Goal: Navigation & Orientation: Understand site structure

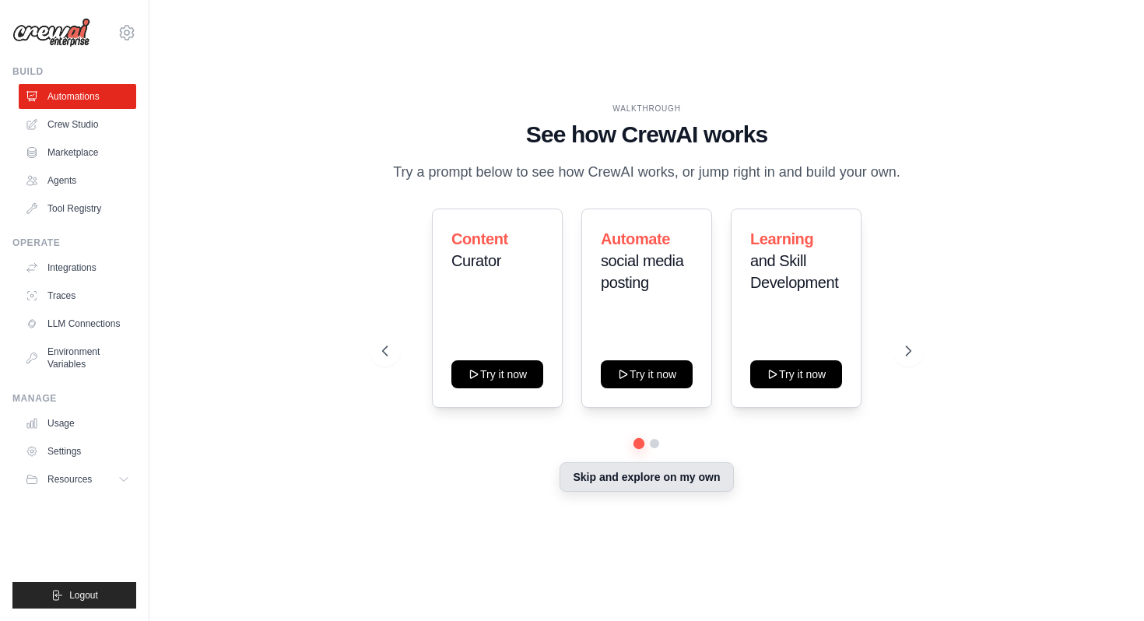
click at [638, 487] on button "Skip and explore on my own" at bounding box center [645, 477] width 173 height 30
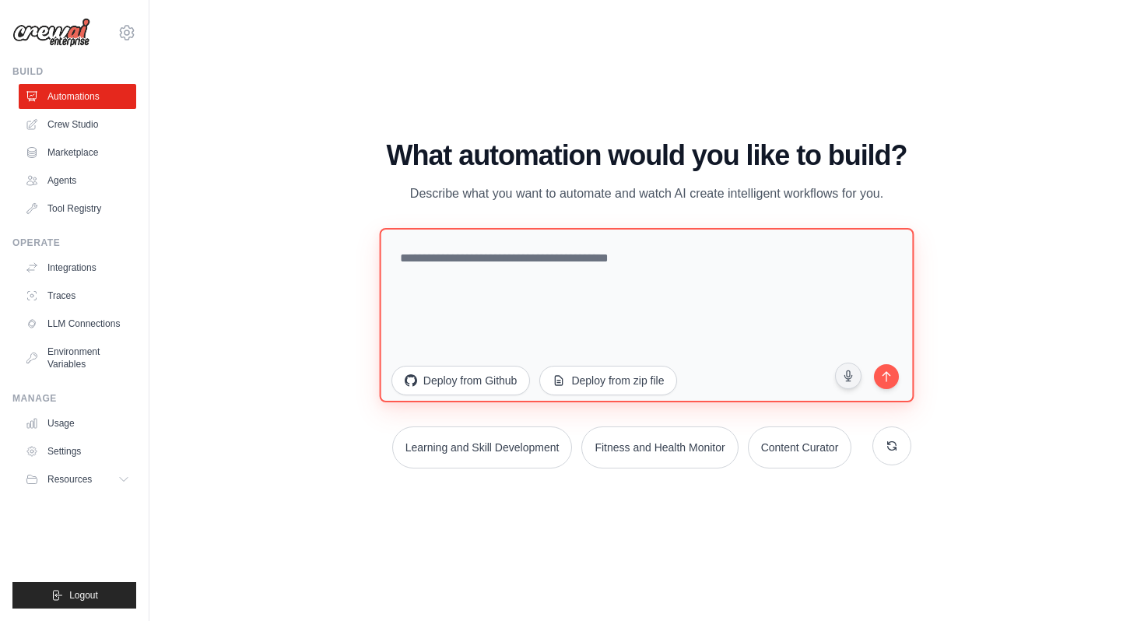
click at [597, 244] on textarea at bounding box center [646, 315] width 534 height 174
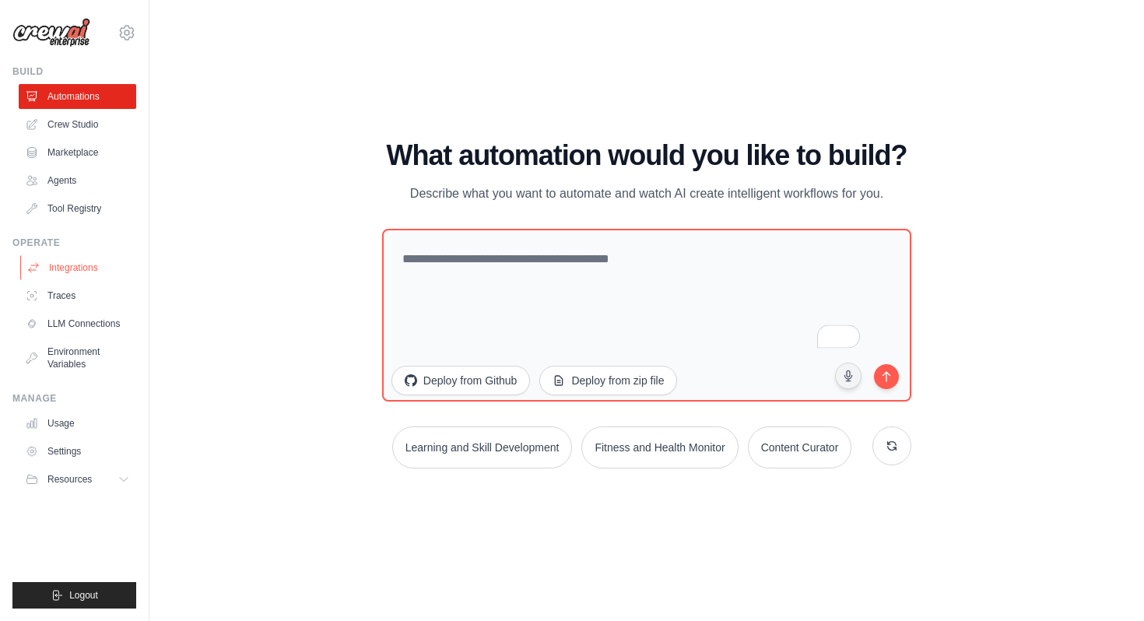
click at [75, 262] on link "Integrations" at bounding box center [78, 267] width 117 height 25
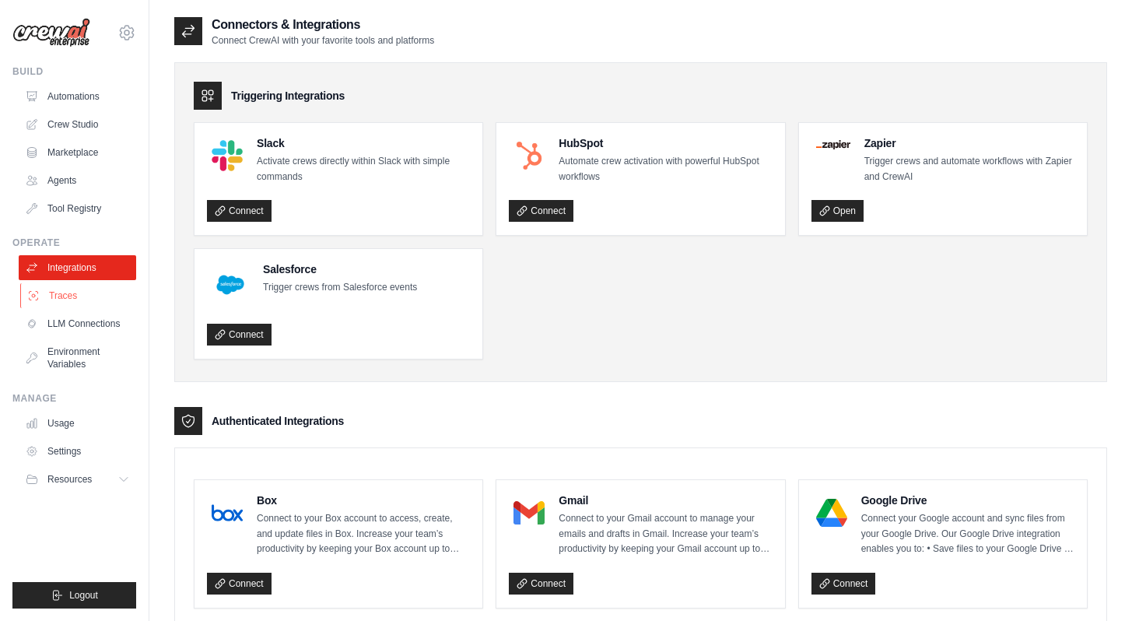
click at [77, 290] on link "Traces" at bounding box center [78, 295] width 117 height 25
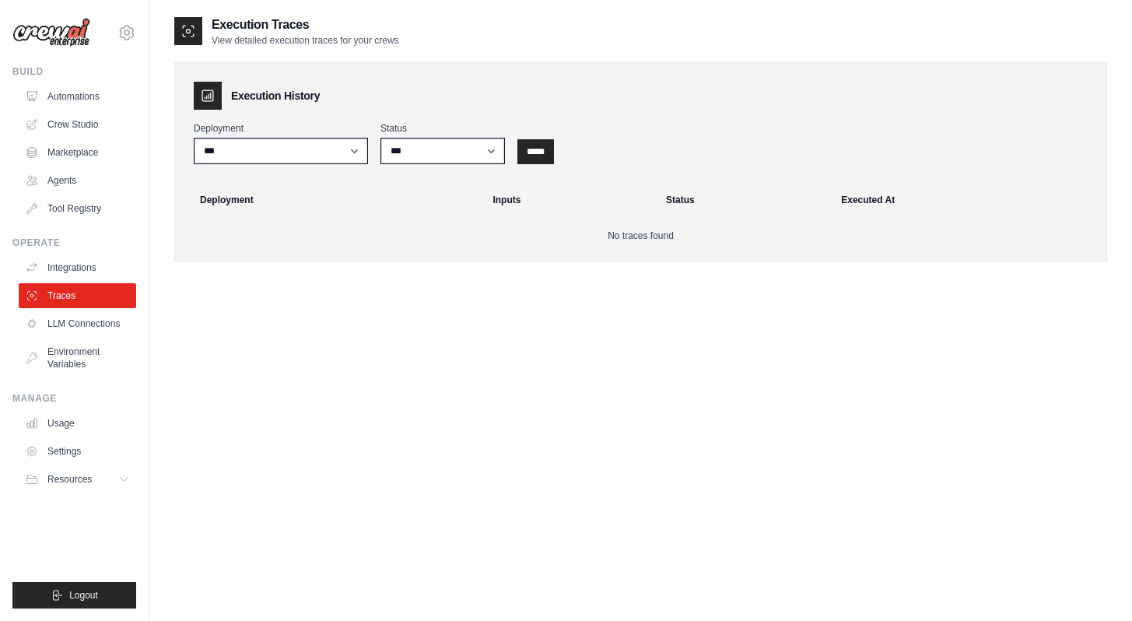
click at [86, 338] on ul "Integrations Traces LLM Connections Environment Variables" at bounding box center [77, 315] width 117 height 121
click at [86, 325] on link "LLM Connections" at bounding box center [78, 323] width 117 height 25
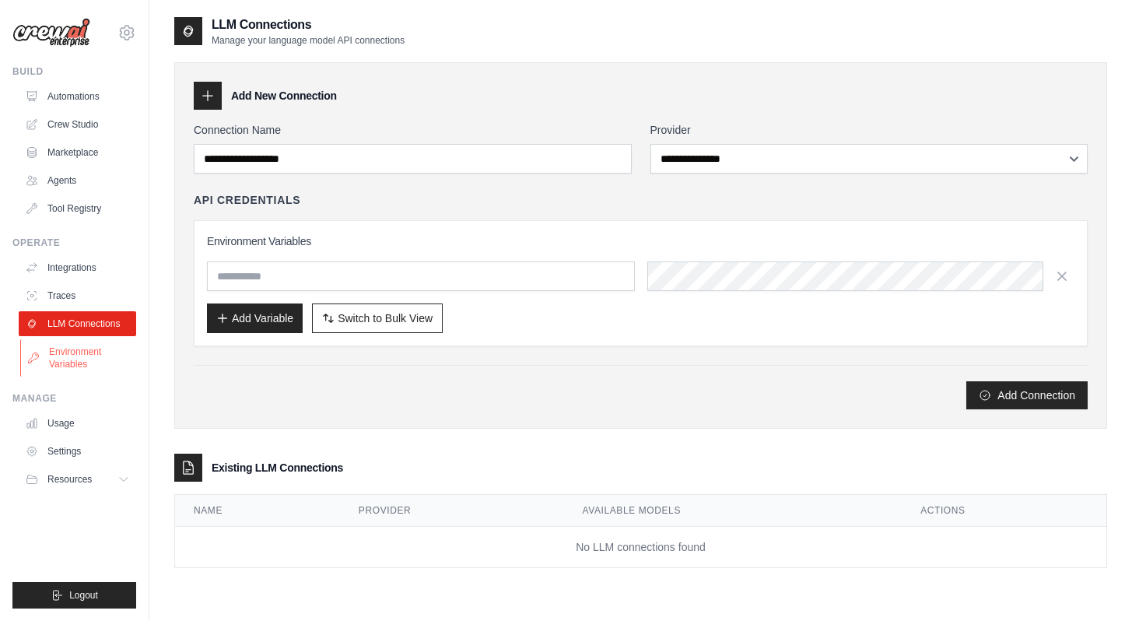
click at [77, 360] on link "Environment Variables" at bounding box center [78, 357] width 117 height 37
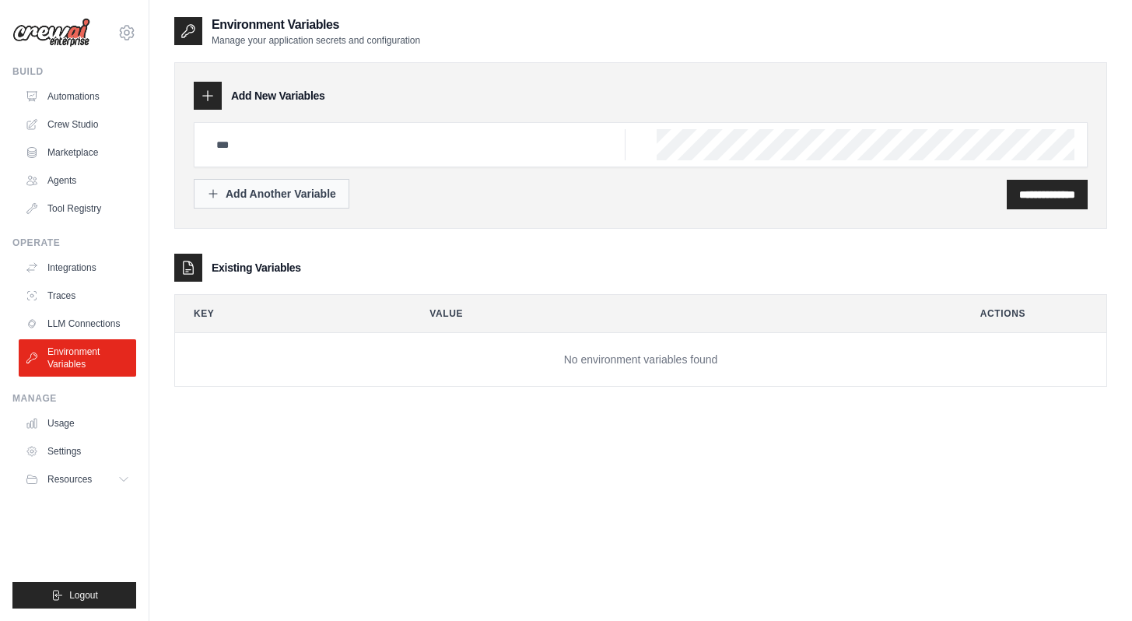
click at [260, 187] on div "Add Another Variable" at bounding box center [271, 194] width 129 height 16
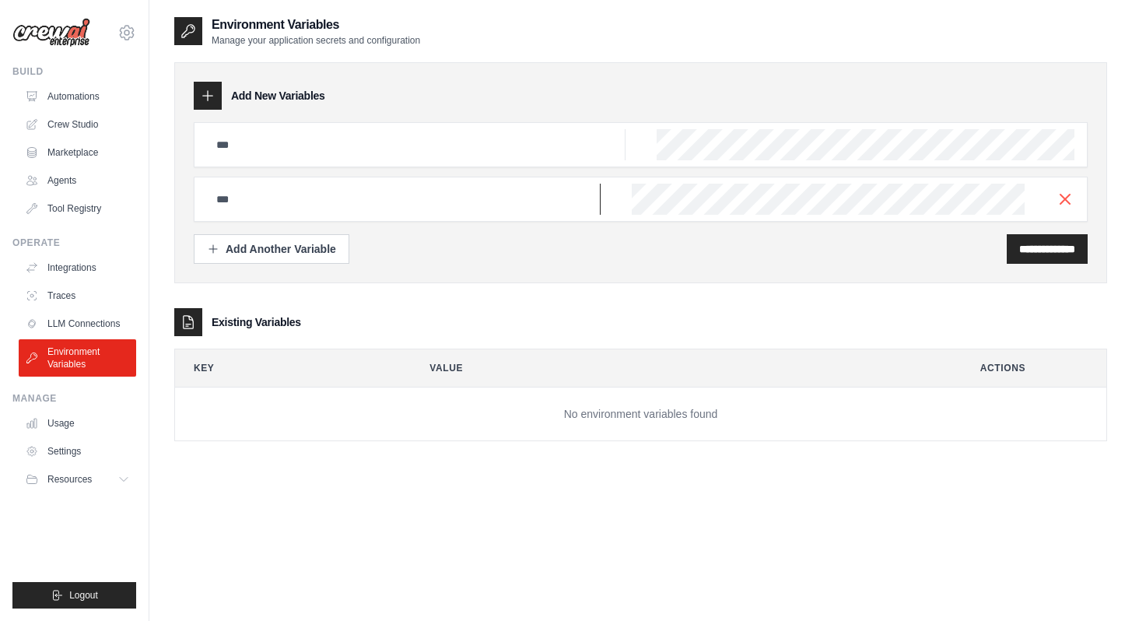
click at [475, 160] on input "text" at bounding box center [416, 144] width 419 height 31
click at [79, 269] on link "Integrations" at bounding box center [78, 267] width 117 height 25
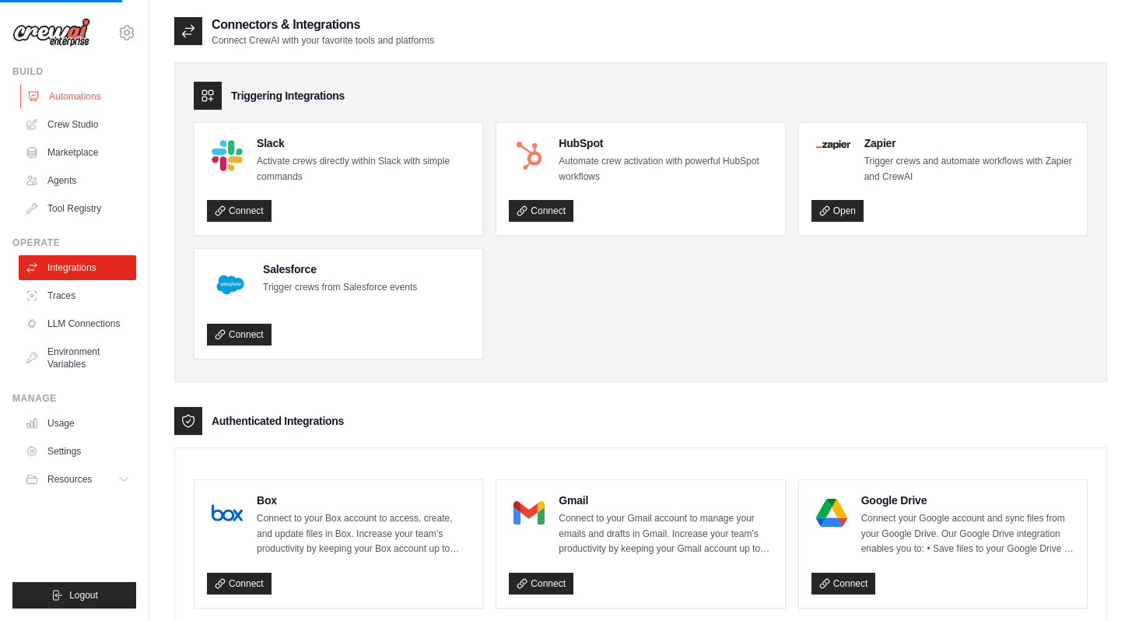
click at [102, 100] on link "Automations" at bounding box center [78, 96] width 117 height 25
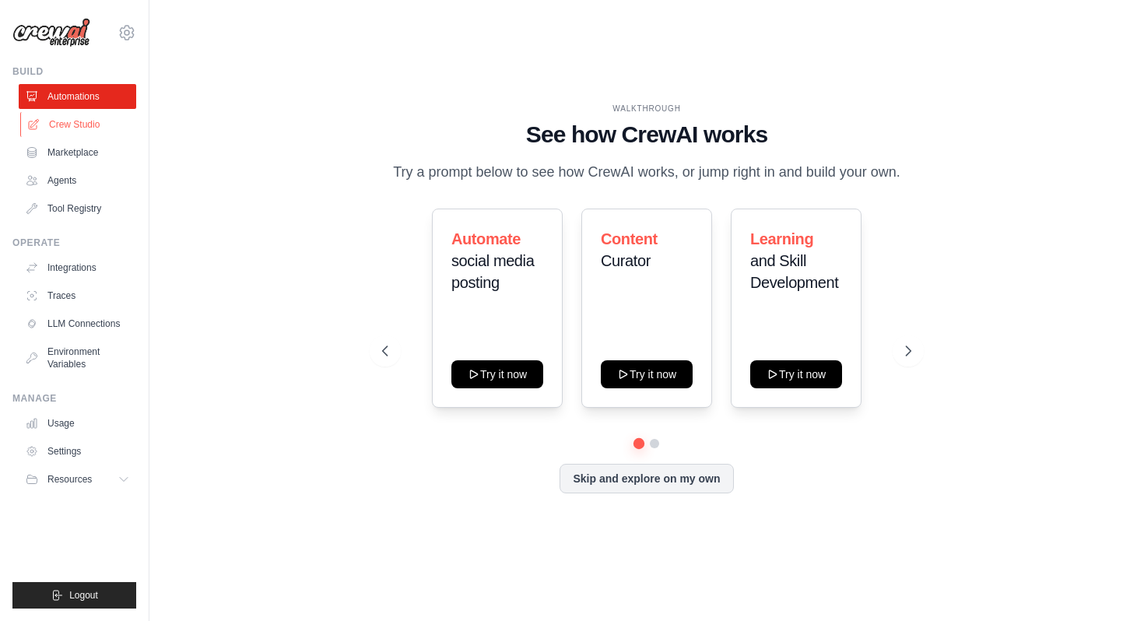
click at [99, 130] on link "Crew Studio" at bounding box center [78, 124] width 117 height 25
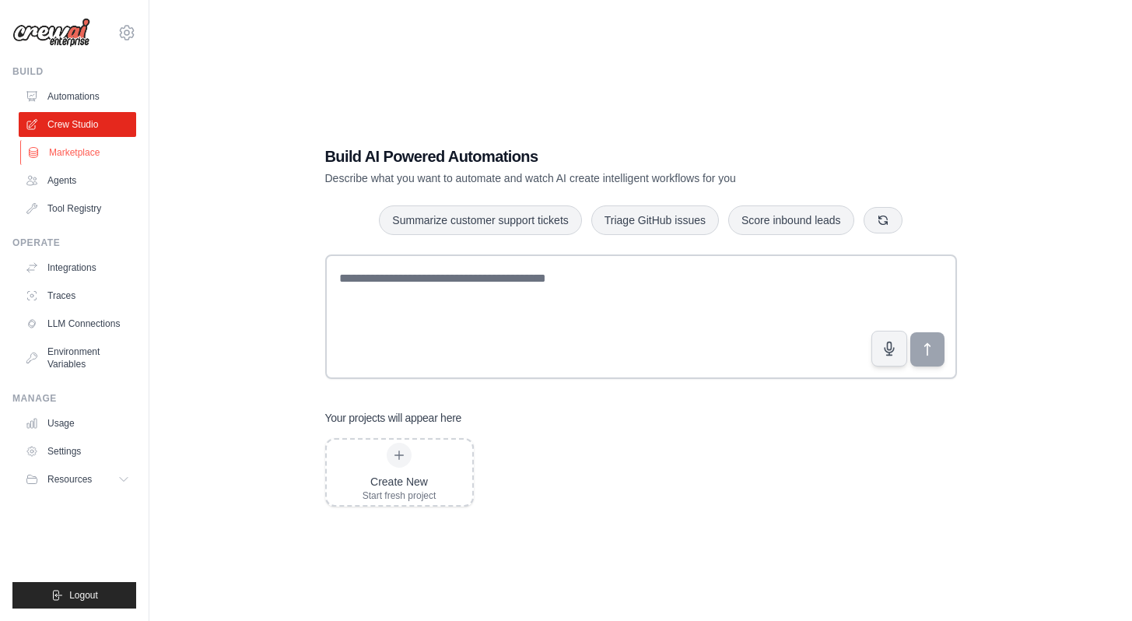
click at [111, 164] on link "Marketplace" at bounding box center [78, 152] width 117 height 25
